Goal: Check status: Check status

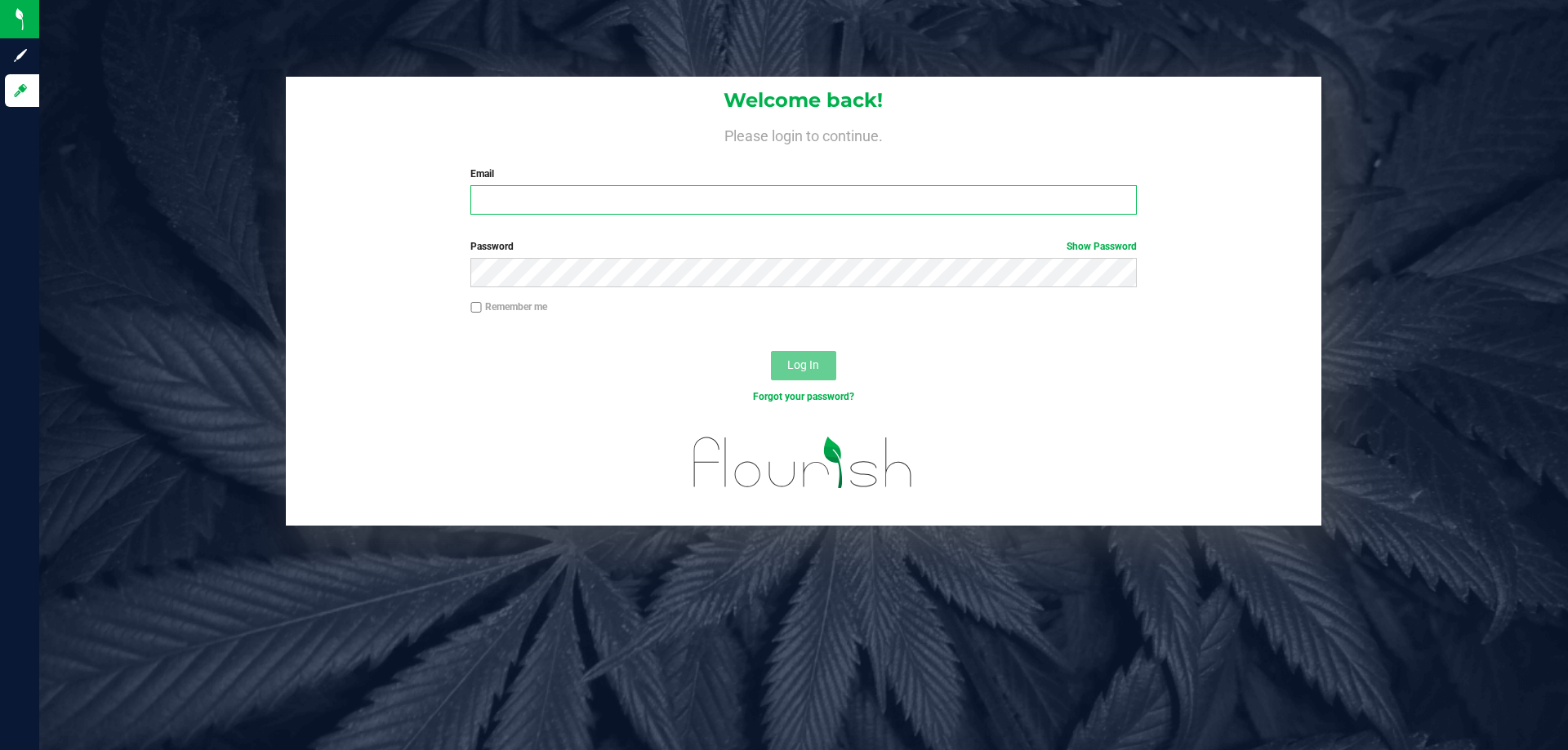
click at [515, 194] on input "Email" at bounding box center [803, 200] width 665 height 29
type input "[EMAIL_ADDRESS][DOMAIN_NAME]"
click at [771, 352] on button "Log In" at bounding box center [803, 366] width 65 height 29
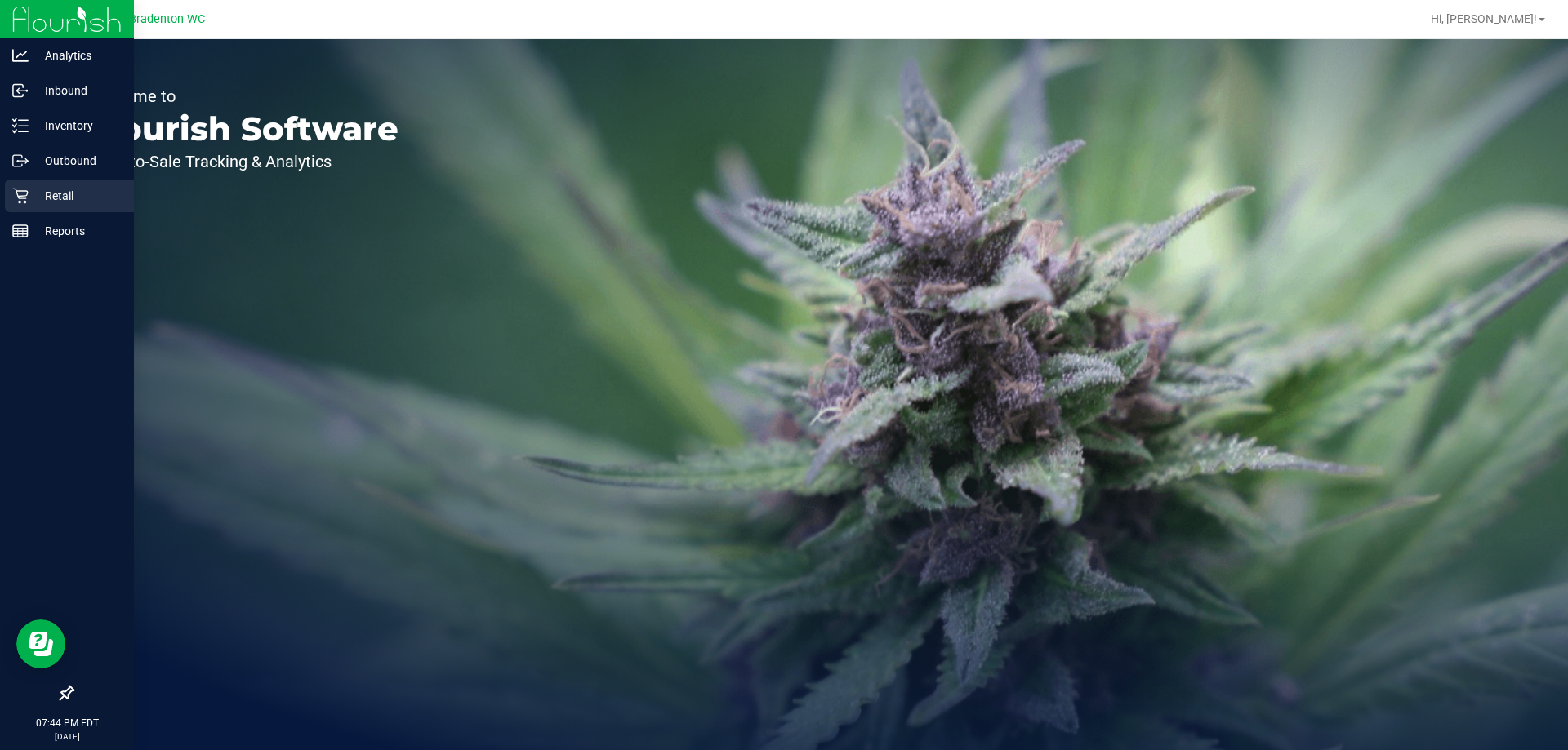
click at [18, 203] on icon at bounding box center [20, 196] width 16 height 16
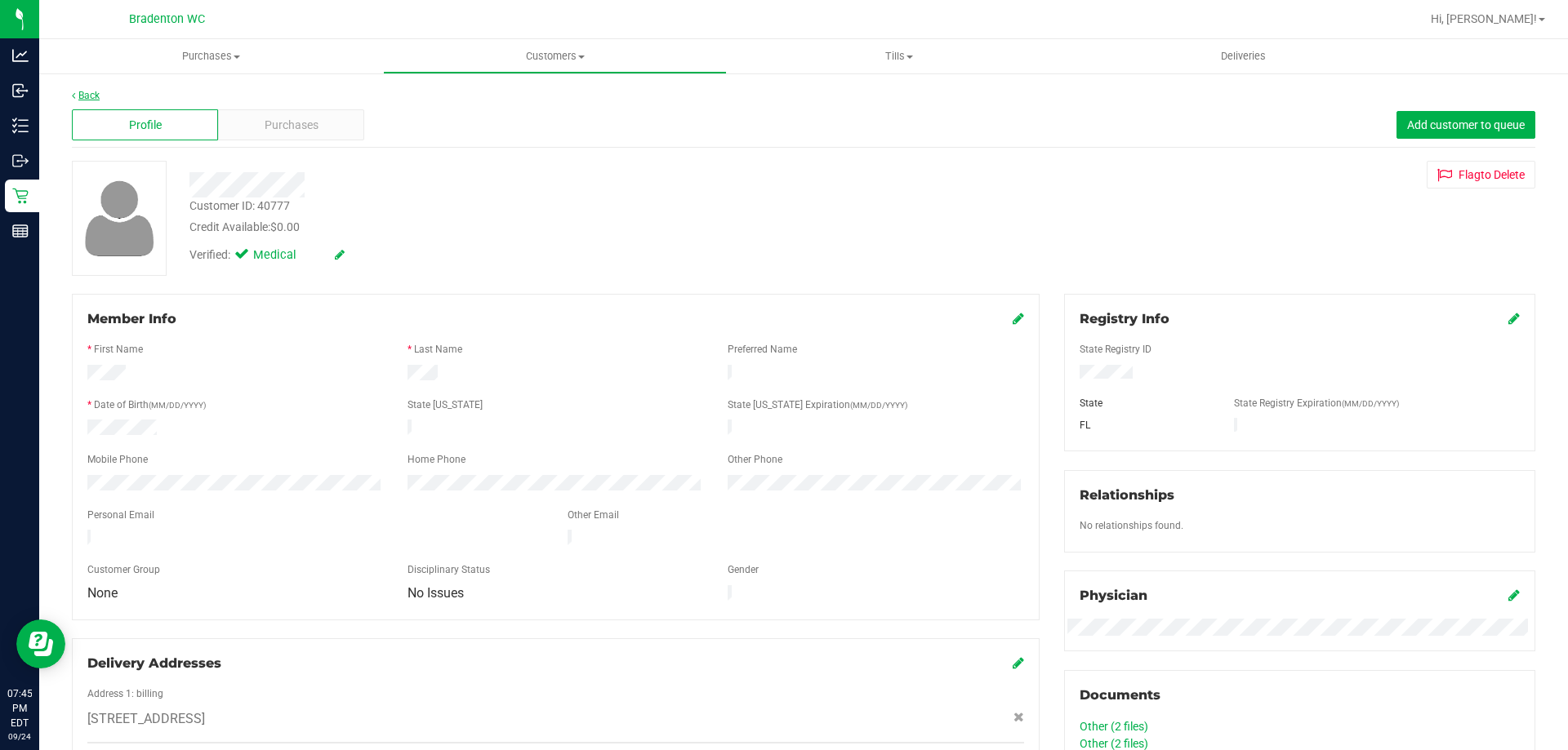
click at [96, 97] on link "Back" at bounding box center [86, 95] width 28 height 11
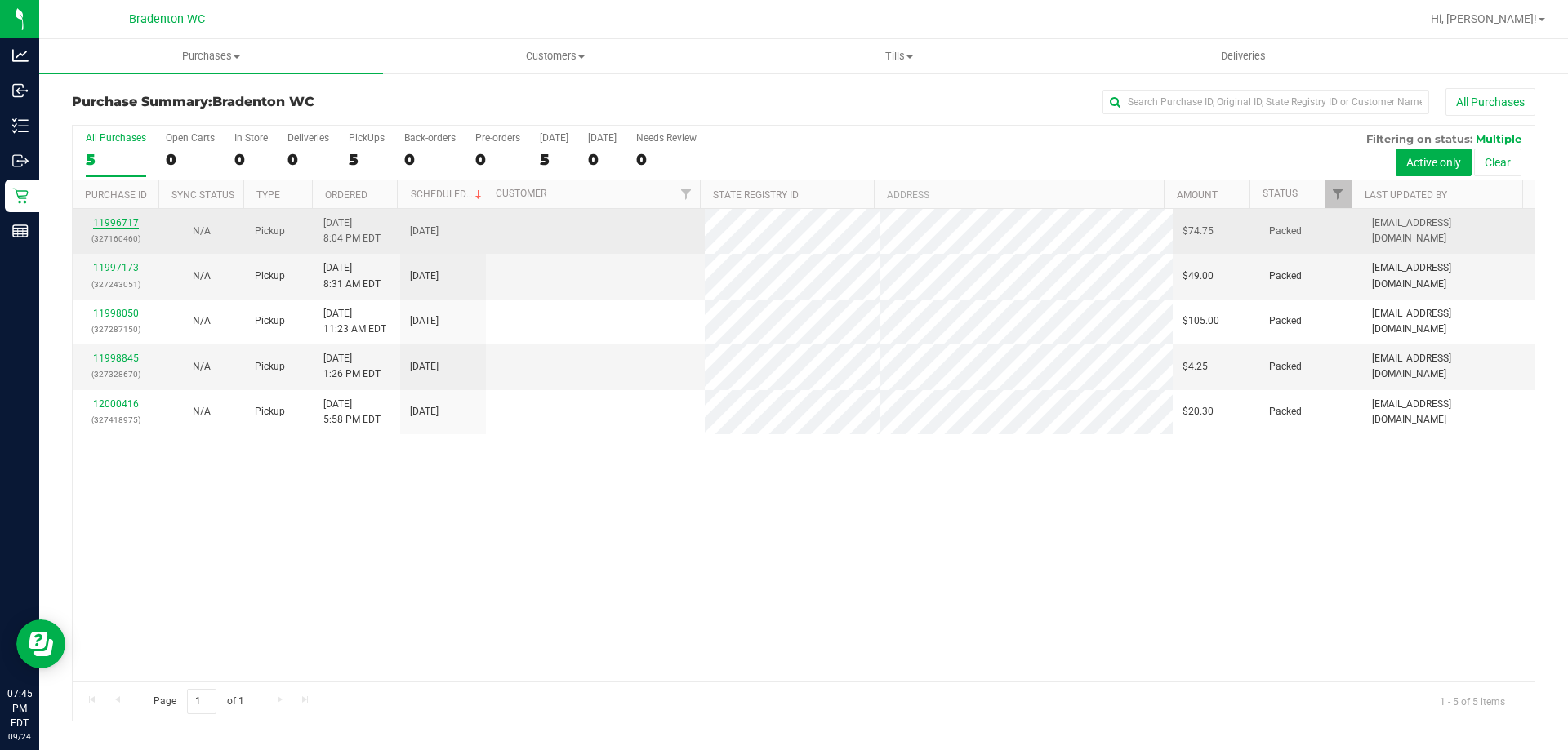
click at [122, 225] on link "11996717" at bounding box center [116, 223] width 46 height 11
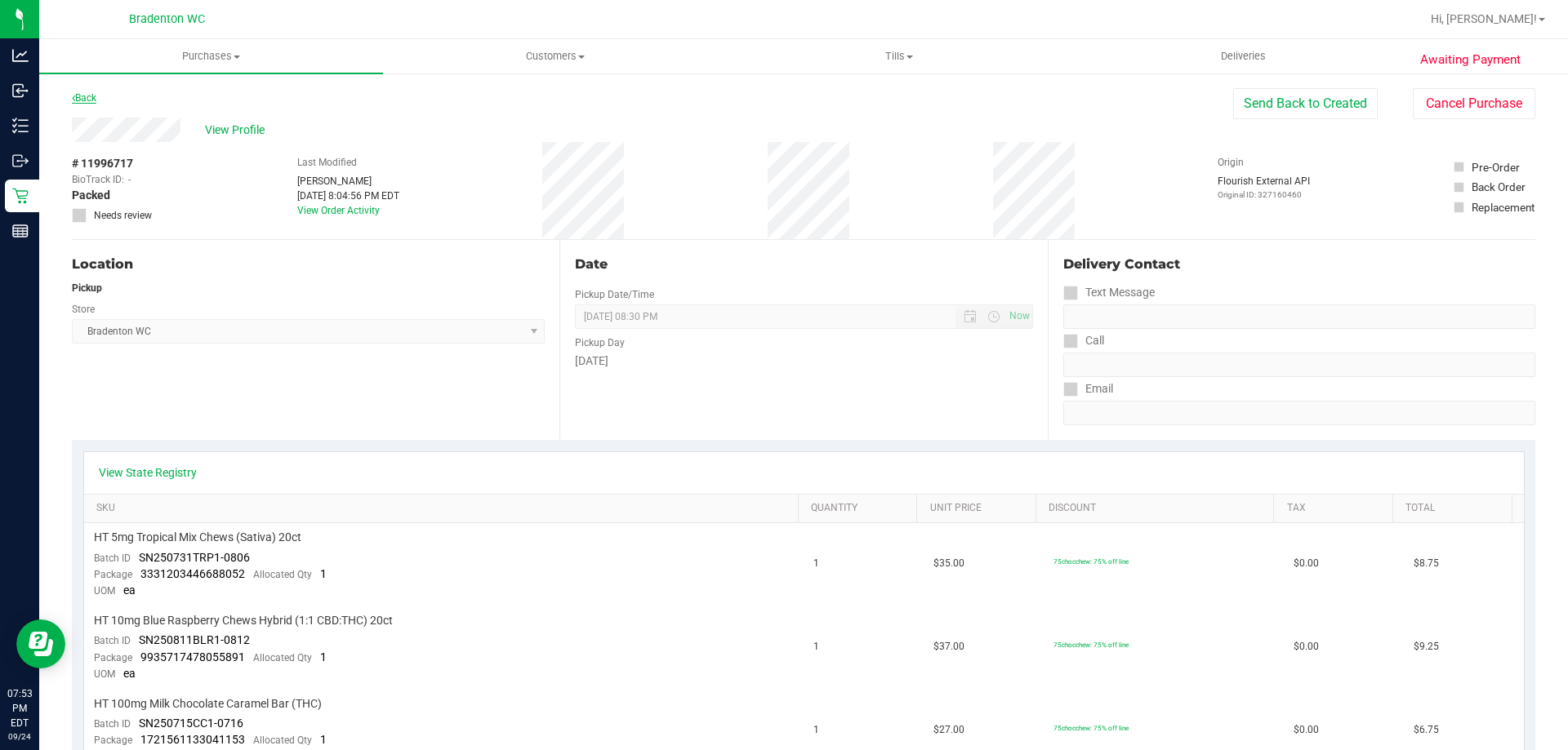
click at [92, 99] on link "Back" at bounding box center [84, 97] width 25 height 11
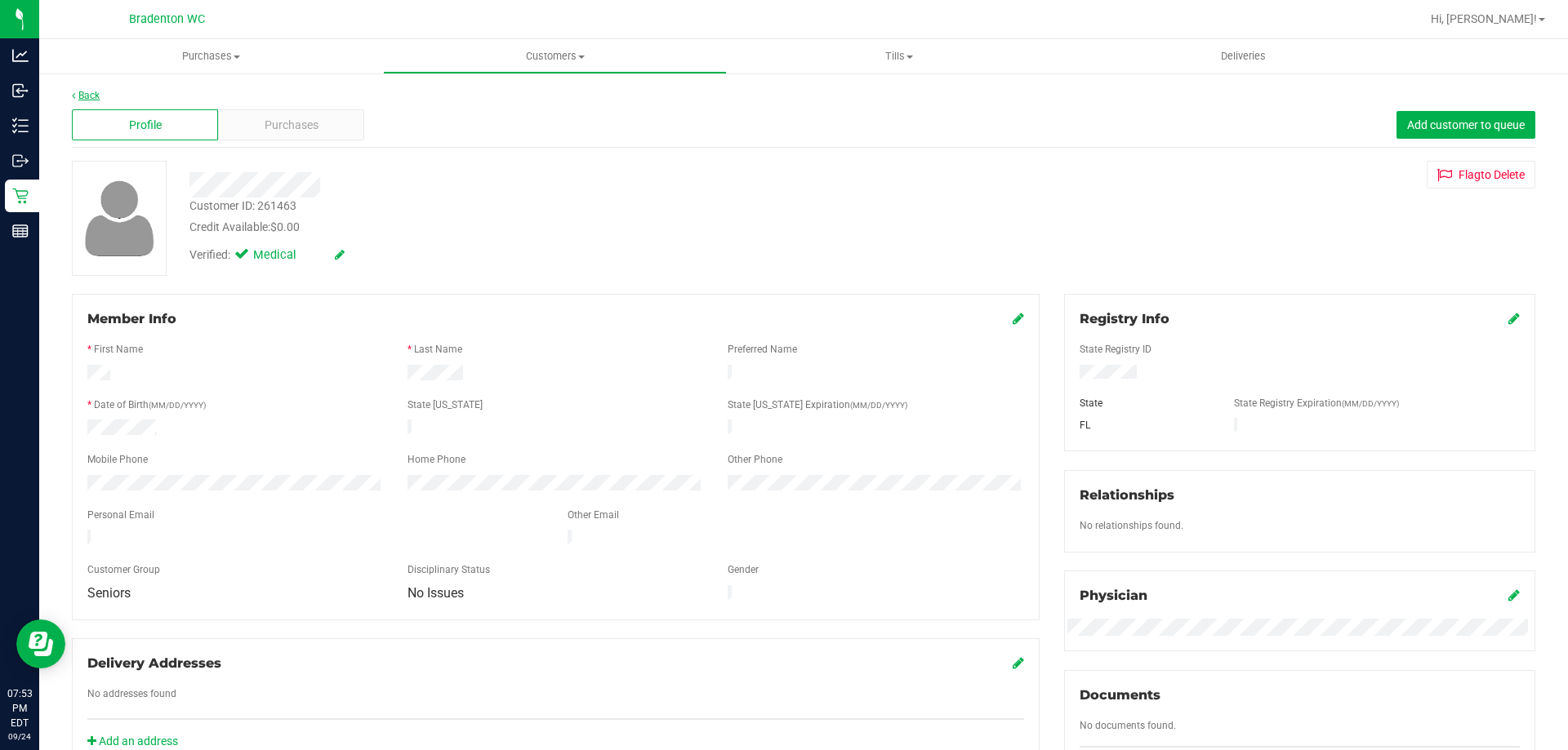
click at [100, 93] on link "Back" at bounding box center [86, 95] width 28 height 11
click at [91, 100] on link "Back" at bounding box center [86, 95] width 28 height 11
click at [87, 93] on link "Back" at bounding box center [86, 95] width 28 height 11
click at [99, 95] on link "Back" at bounding box center [86, 95] width 28 height 11
click at [85, 96] on link "Back" at bounding box center [86, 95] width 28 height 11
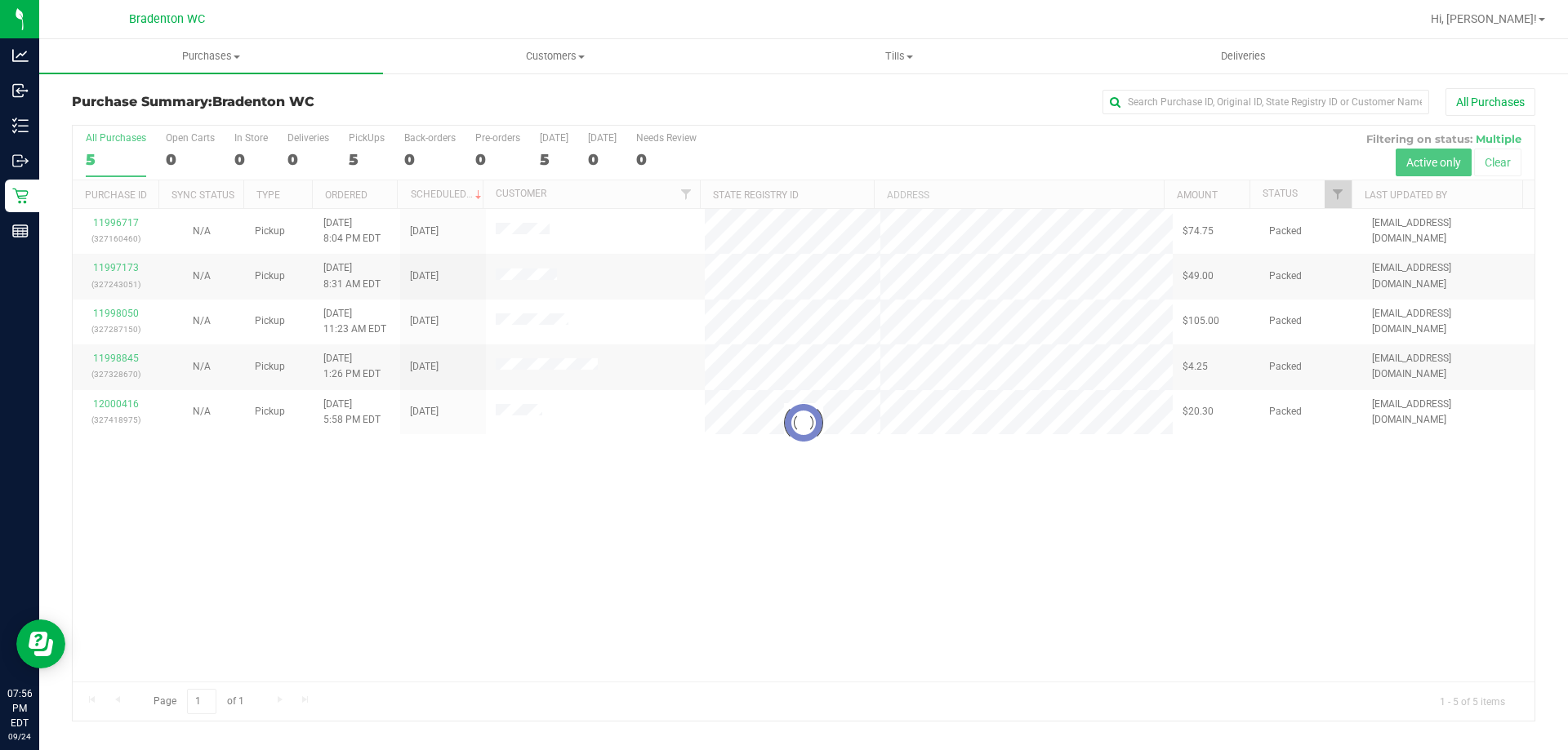
click at [508, 329] on div at bounding box center [804, 423] width 1462 height 595
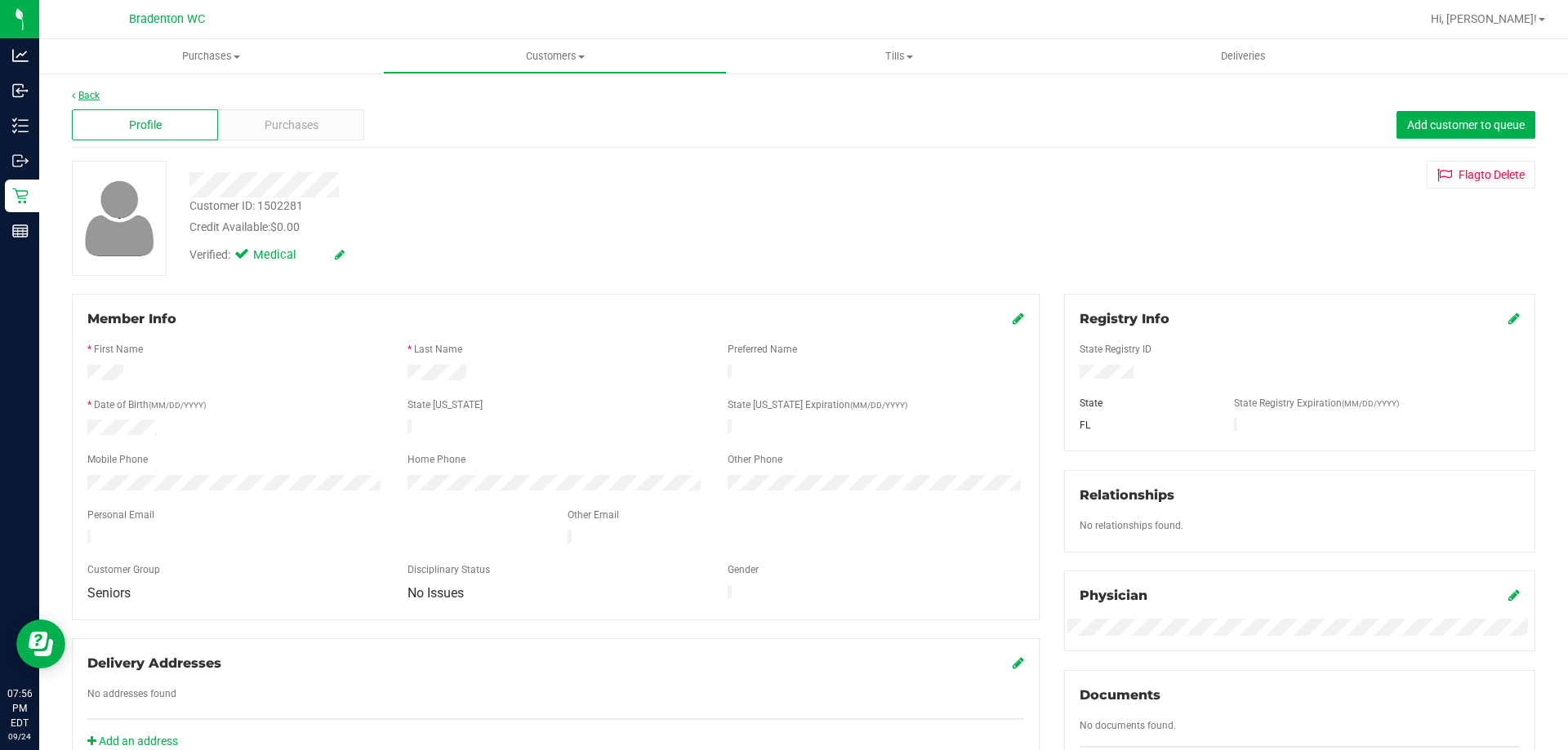
click at [93, 94] on link "Back" at bounding box center [86, 95] width 28 height 11
click at [95, 93] on link "Back" at bounding box center [86, 95] width 28 height 11
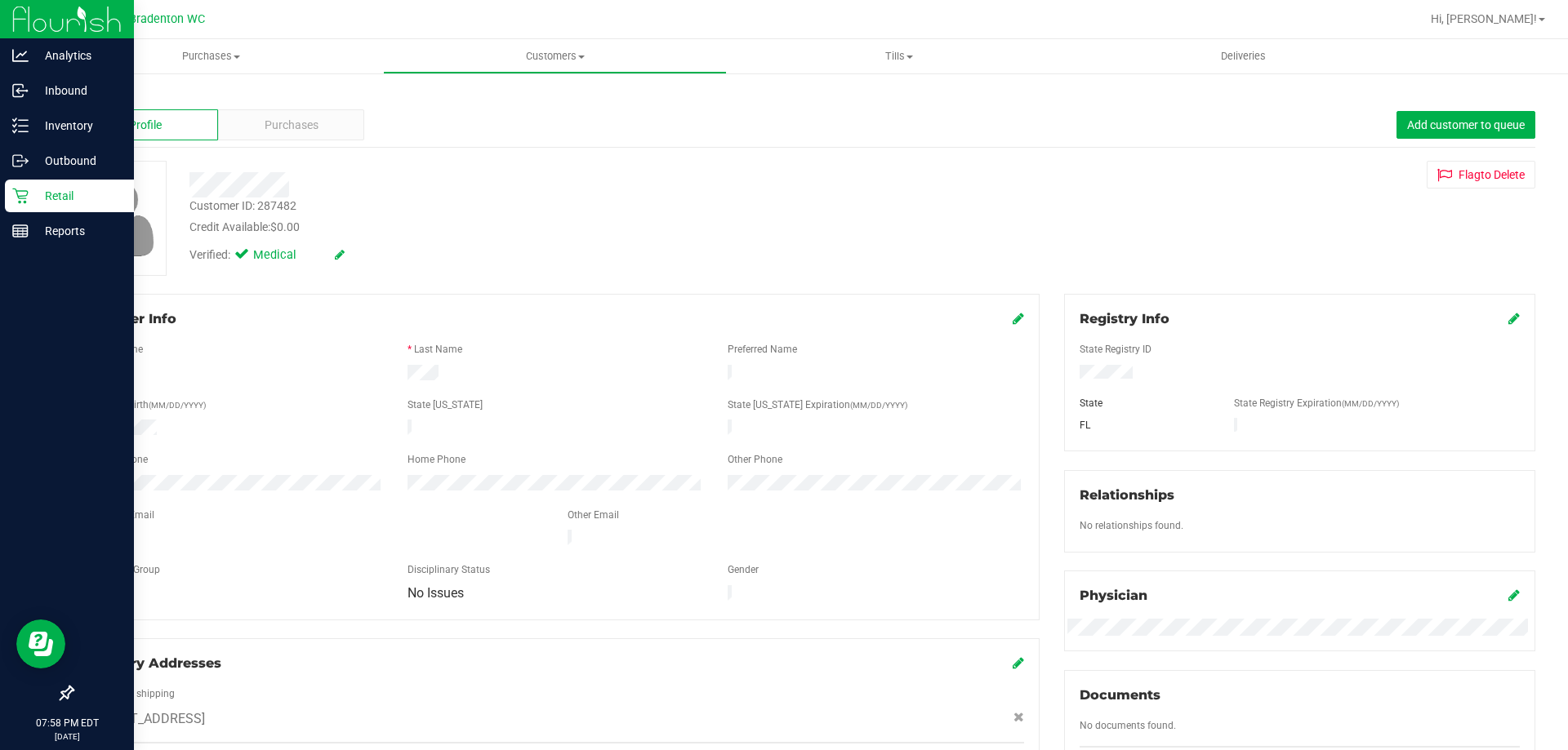
click at [31, 202] on p "Retail" at bounding box center [78, 196] width 98 height 20
